Goal: Transaction & Acquisition: Purchase product/service

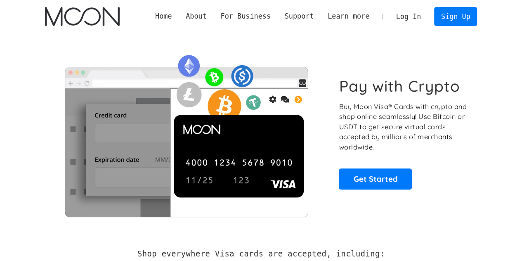
click at [411, 19] on link "Log In" at bounding box center [408, 16] width 39 height 18
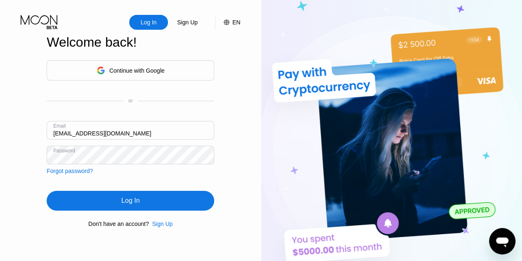
click at [134, 134] on input "[EMAIL_ADDRESS][DOMAIN_NAME]" at bounding box center [131, 130] width 168 height 19
drag, startPoint x: 134, startPoint y: 134, endPoint x: 50, endPoint y: 138, distance: 84.7
click at [45, 138] on div "Log In Sign Up EN Language Select an item Save Welcome back! Continue with Goog…" at bounding box center [130, 143] width 261 height 287
paste input "Noorsone68"
type input "[EMAIL_ADDRESS][DOMAIN_NAME]"
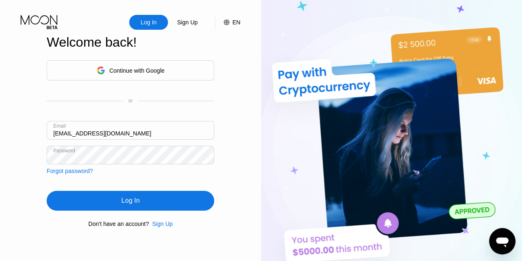
click at [46, 154] on div "Log In Sign Up EN Language Select an item Save Welcome back! Continue with Goog…" at bounding box center [130, 143] width 261 height 287
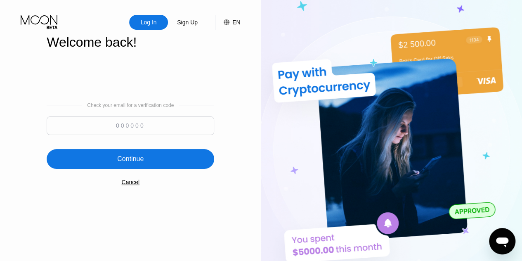
click at [152, 122] on input at bounding box center [131, 125] width 168 height 19
paste input "700695"
type input "700695"
click at [160, 160] on div "Continue" at bounding box center [131, 159] width 168 height 20
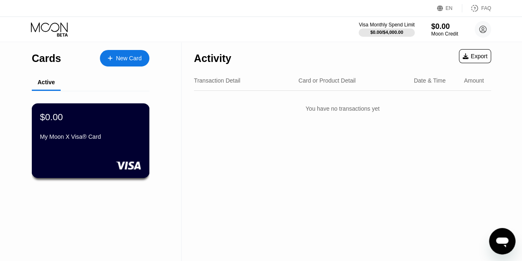
click at [97, 134] on div "$0.00 My Moon X Visa® Card" at bounding box center [90, 128] width 101 height 32
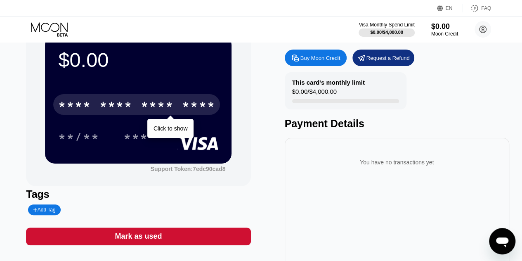
scroll to position [37, 0]
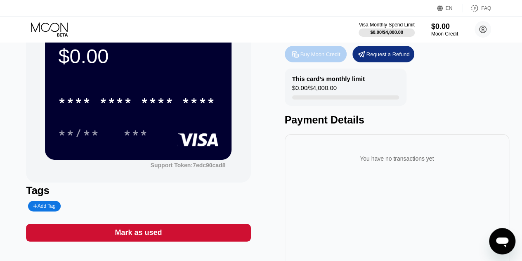
click at [319, 55] on div "Buy Moon Credit" at bounding box center [321, 54] width 40 height 7
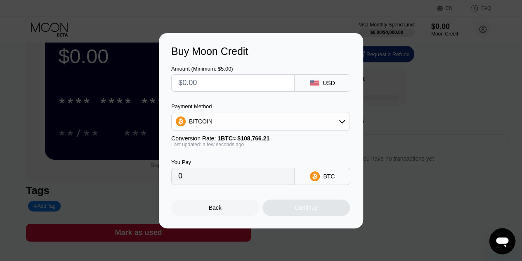
click at [214, 86] on input "text" at bounding box center [232, 83] width 109 height 17
type input "$9"
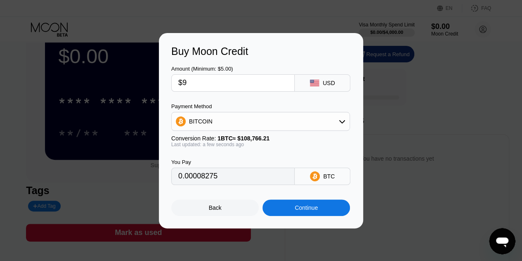
type input "0.00008275"
type input "$9.01"
type input "0.00008284"
type input "$9.0"
type input "0.00008275"
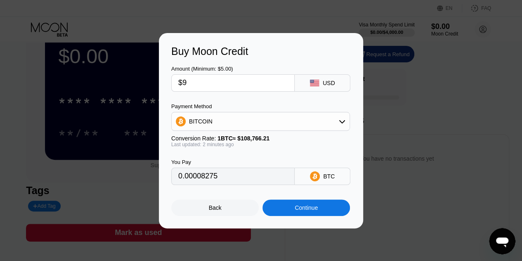
type input "$9"
click at [283, 210] on div "Continue" at bounding box center [307, 207] width 88 height 17
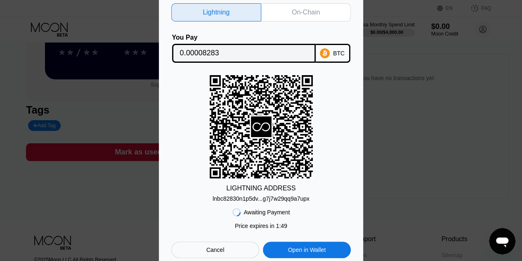
scroll to position [0, 0]
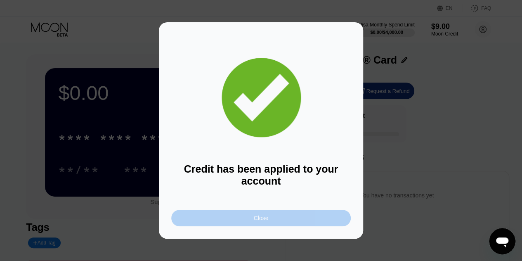
click at [258, 219] on div "Close" at bounding box center [261, 218] width 15 height 7
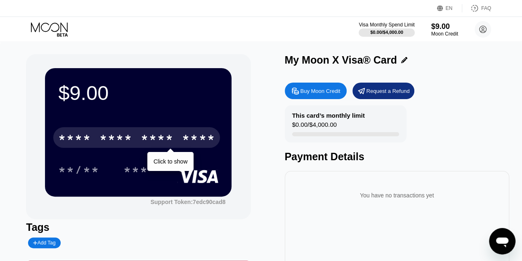
click at [159, 137] on div "* * * *" at bounding box center [157, 138] width 33 height 13
click at [78, 136] on div "* * * *" at bounding box center [74, 138] width 33 height 13
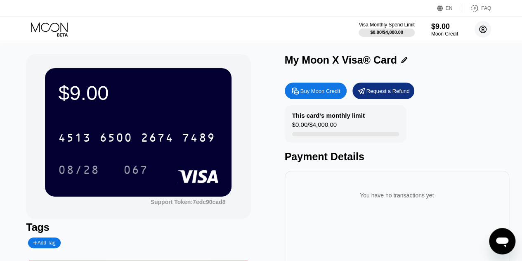
click at [482, 29] on circle at bounding box center [483, 29] width 17 height 17
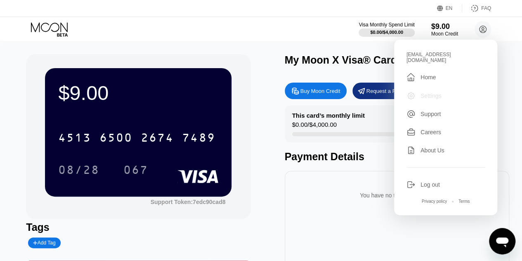
click at [419, 93] on div "Settings" at bounding box center [446, 95] width 78 height 9
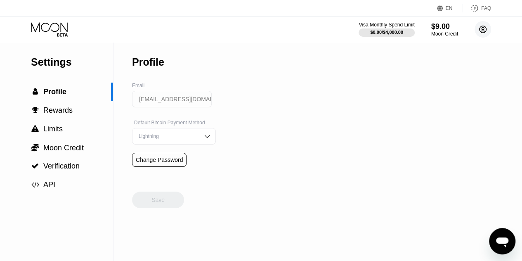
click at [480, 29] on circle at bounding box center [483, 29] width 17 height 17
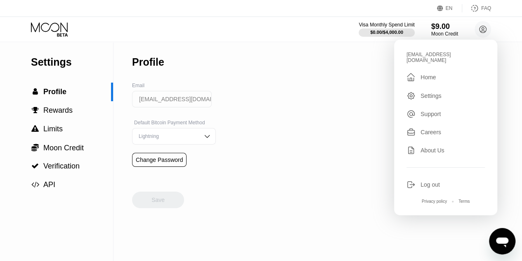
click at [418, 184] on div "Log out" at bounding box center [446, 184] width 78 height 9
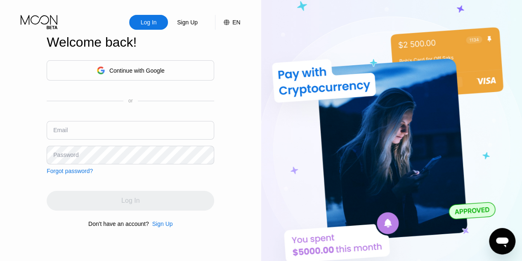
type input "[EMAIL_ADDRESS][DOMAIN_NAME]"
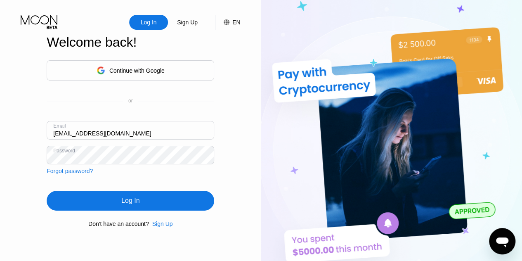
click at [149, 133] on input "[EMAIL_ADDRESS][DOMAIN_NAME]" at bounding box center [131, 130] width 168 height 19
click at [202, 183] on div "Continue with Google or Email myatnaing477@gmail.com Password Forgot password? …" at bounding box center [131, 144] width 168 height 168
click at [139, 204] on div "Log In" at bounding box center [130, 201] width 18 height 8
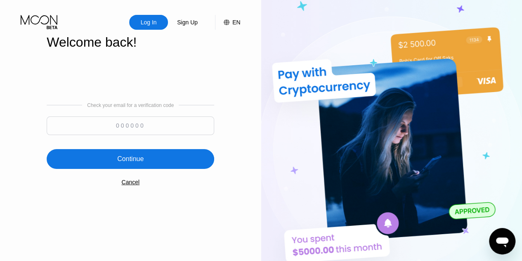
click at [116, 128] on input at bounding box center [131, 125] width 168 height 19
type input "461697"
click at [141, 156] on div "Continue" at bounding box center [130, 159] width 26 height 8
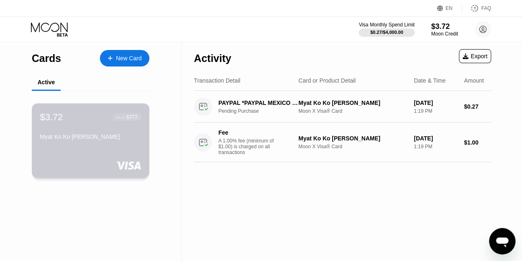
click at [84, 152] on div "$3.72 ● ● ● ● 6777 Myat Ko Ko Naing" at bounding box center [91, 140] width 118 height 75
